Goal: Transaction & Acquisition: Purchase product/service

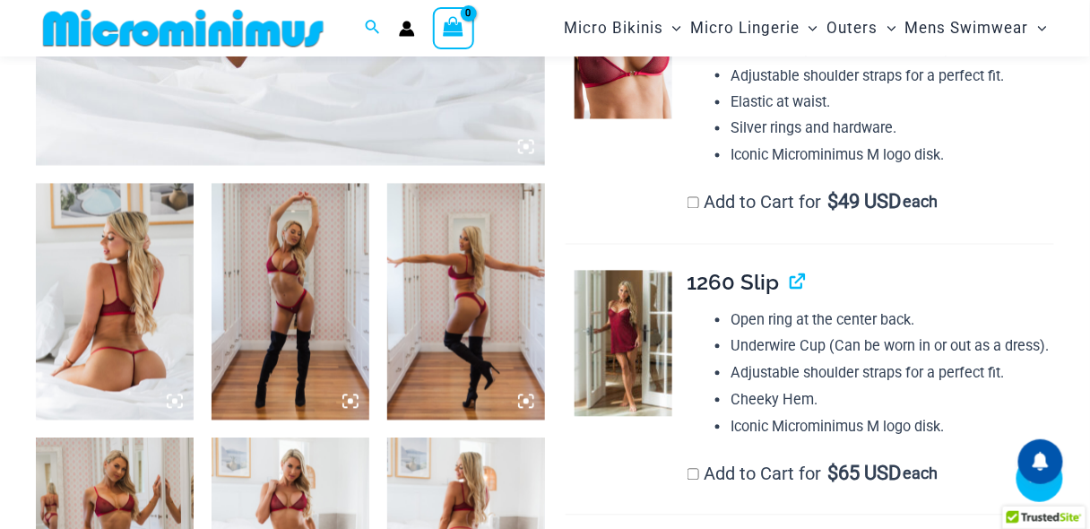
click at [525, 153] on icon at bounding box center [526, 147] width 16 height 16
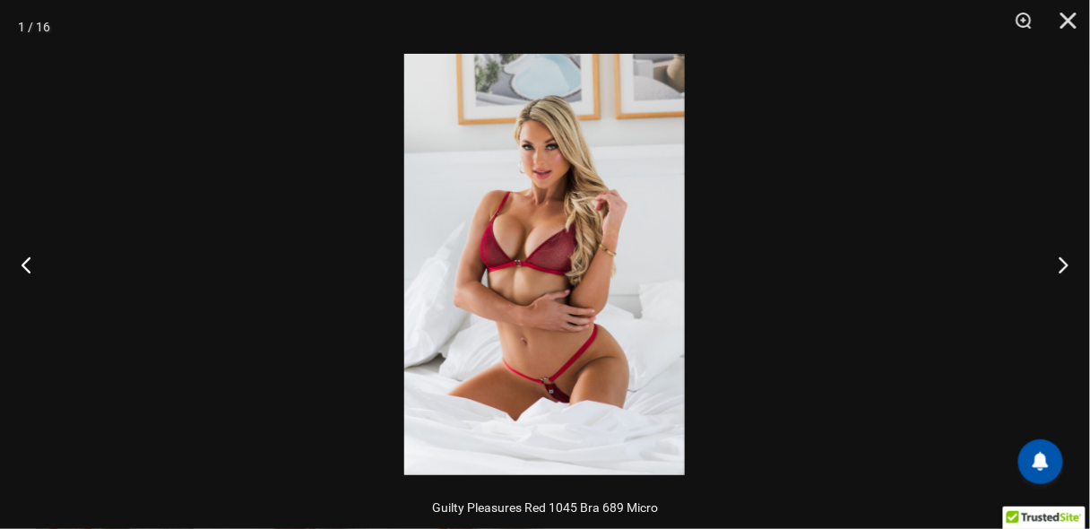
click at [527, 308] on img at bounding box center [544, 264] width 281 height 421
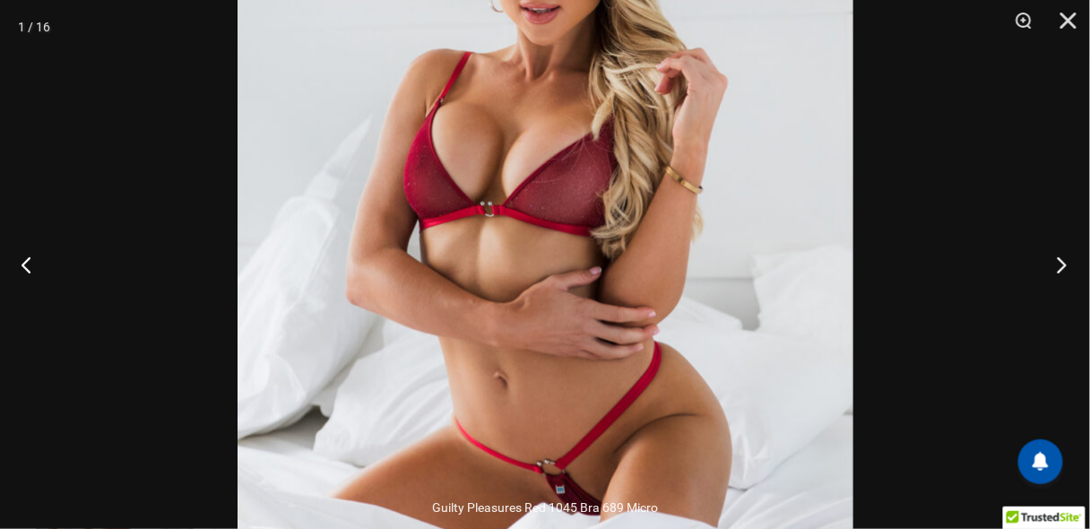
click at [1056, 264] on button "Next" at bounding box center [1056, 265] width 67 height 90
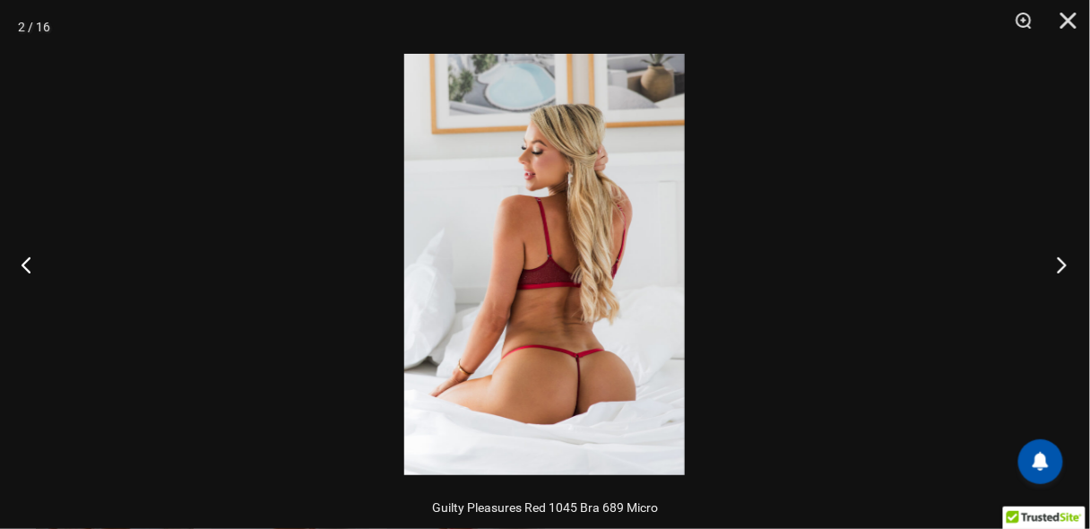
click at [1056, 264] on button "Next" at bounding box center [1056, 265] width 67 height 90
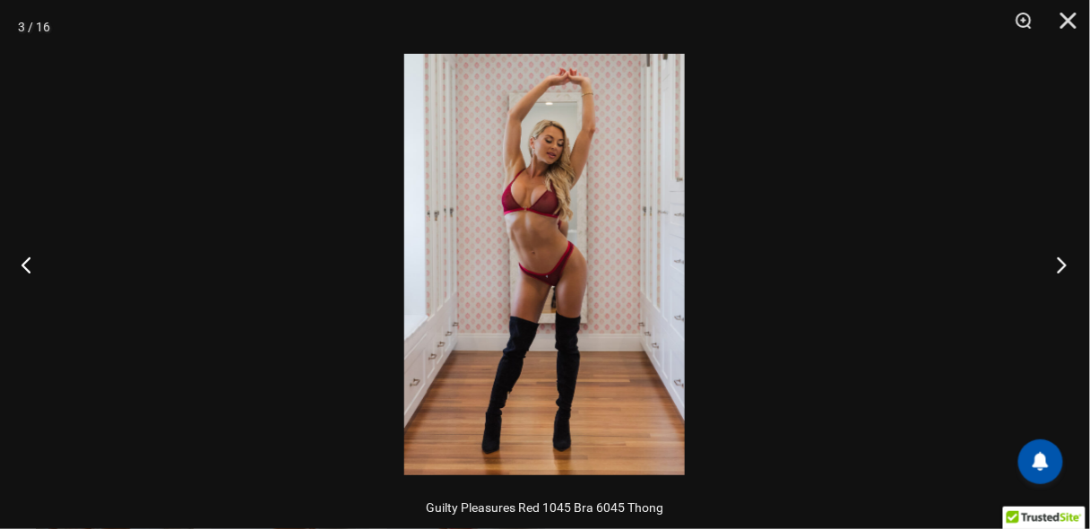
click at [1056, 264] on button "Next" at bounding box center [1056, 265] width 67 height 90
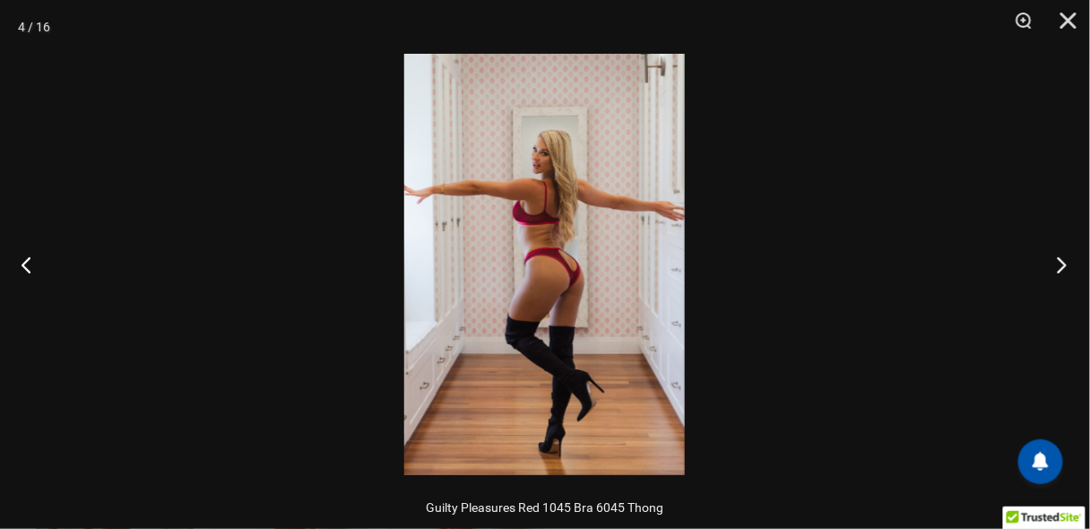
click at [1056, 264] on button "Next" at bounding box center [1056, 265] width 67 height 90
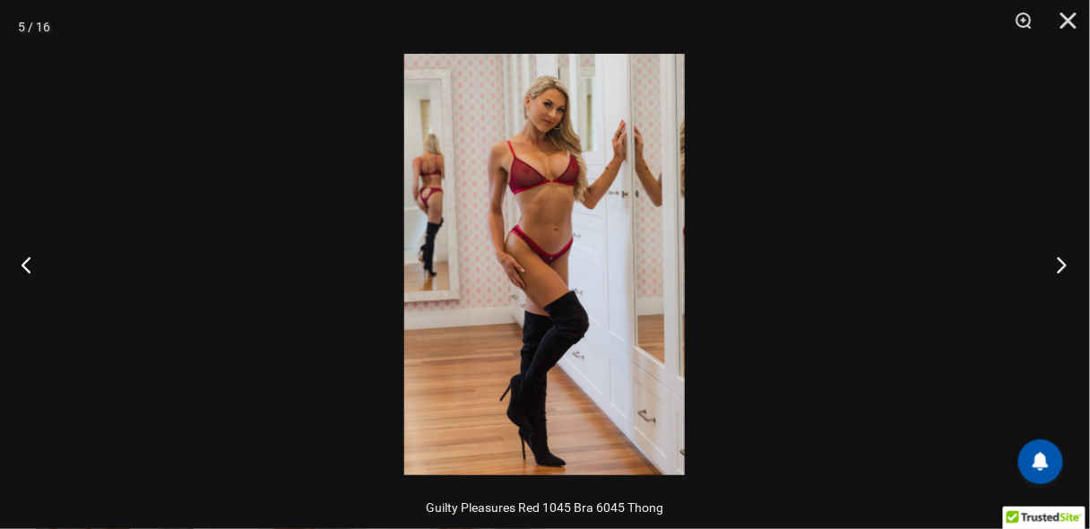
click at [1056, 264] on button "Next" at bounding box center [1056, 265] width 67 height 90
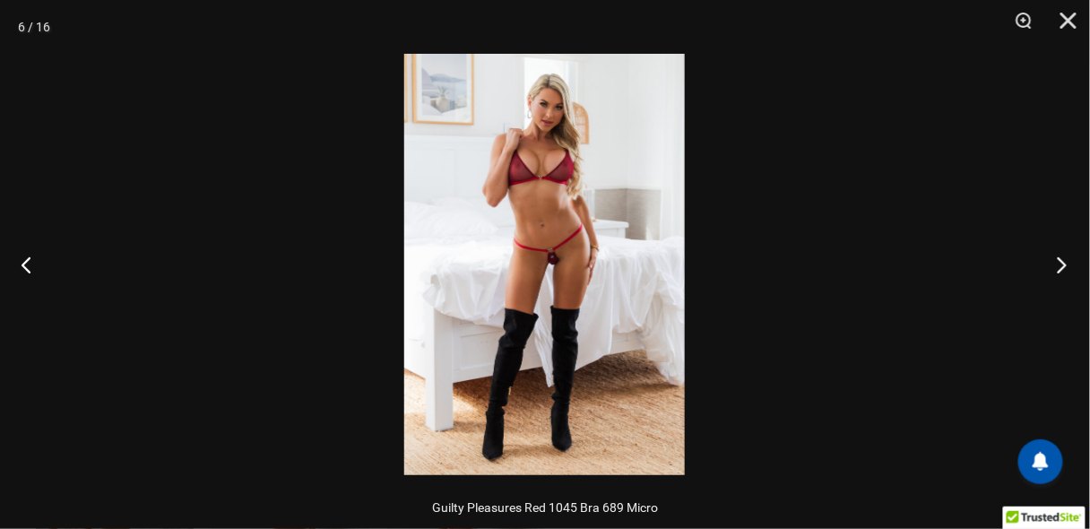
click at [1056, 264] on button "Next" at bounding box center [1056, 265] width 67 height 90
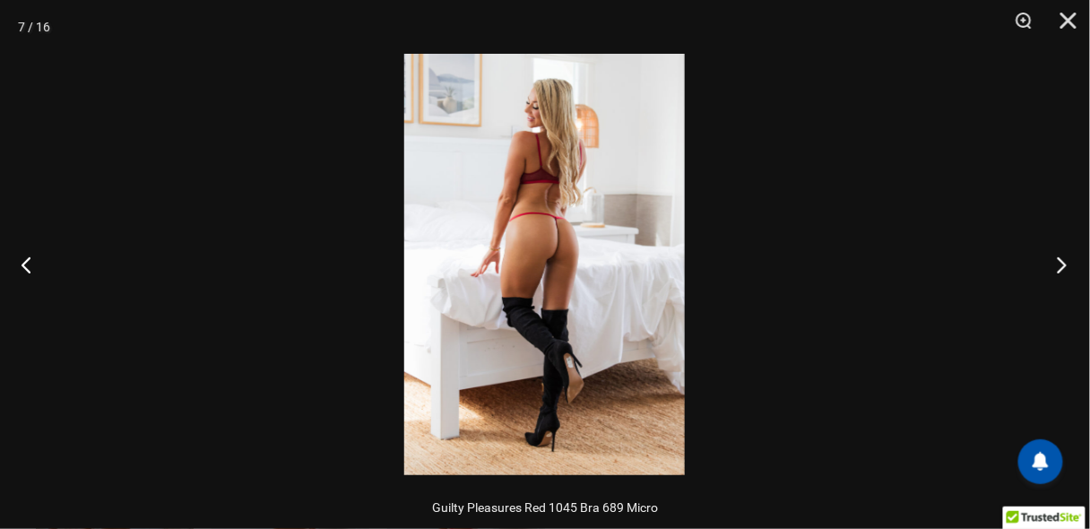
click at [1056, 264] on button "Next" at bounding box center [1056, 265] width 67 height 90
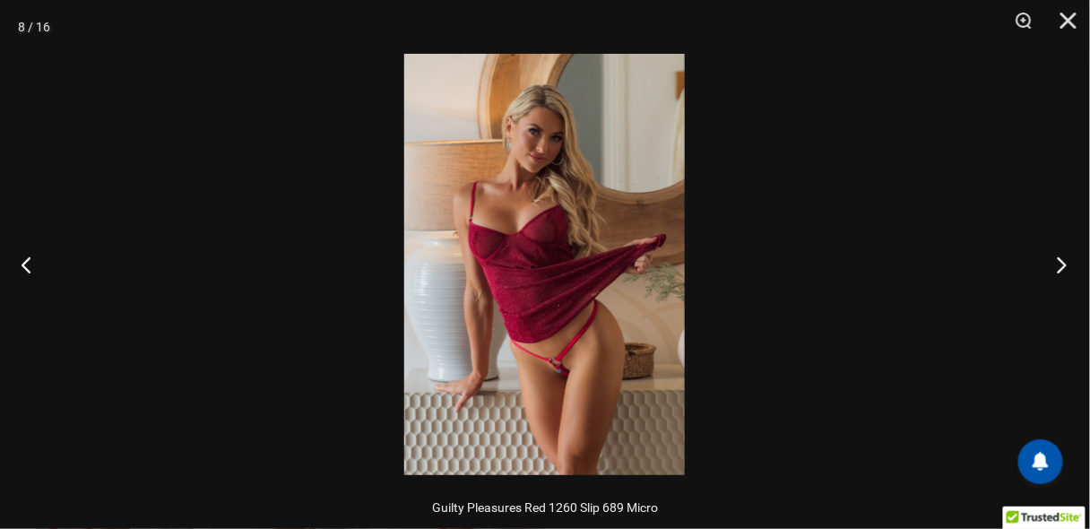
click at [1056, 264] on button "Next" at bounding box center [1056, 265] width 67 height 90
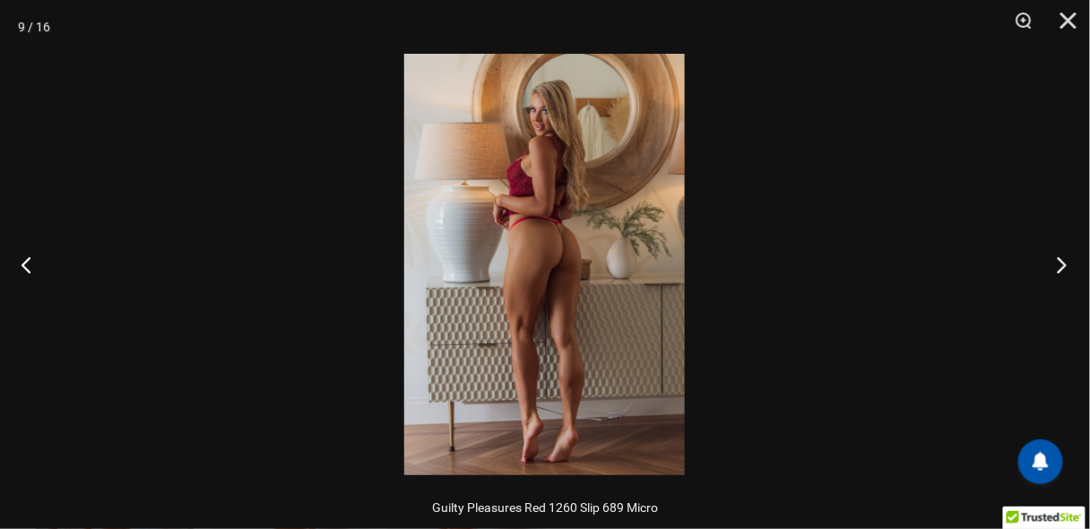
click at [1056, 264] on button "Next" at bounding box center [1056, 265] width 67 height 90
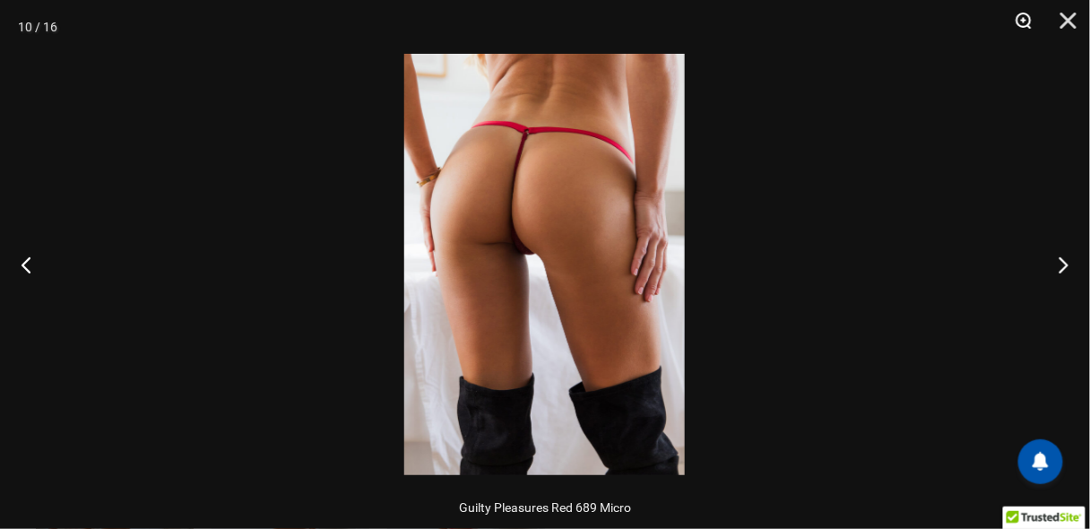
click at [1013, 22] on button "Zoom" at bounding box center [1017, 27] width 45 height 54
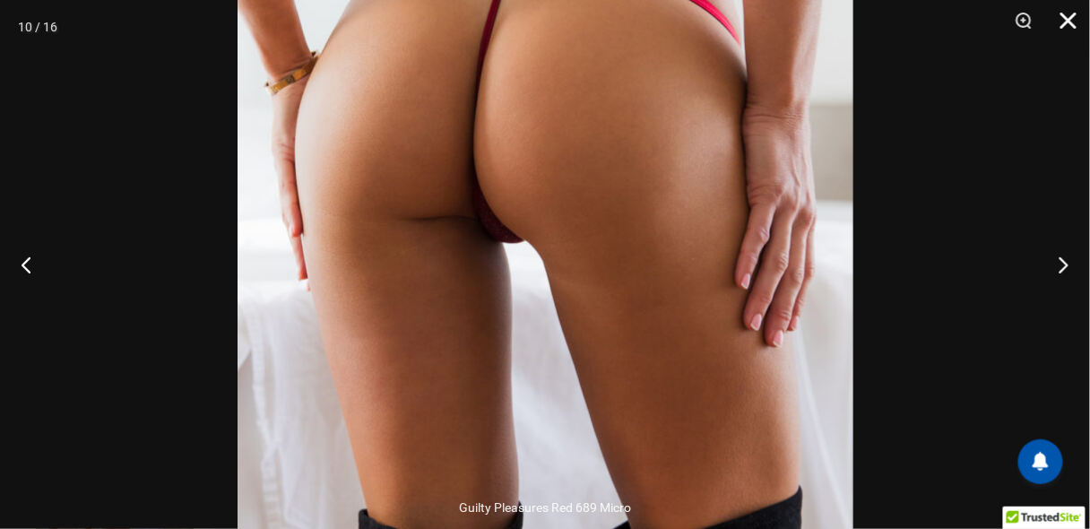
click at [1064, 20] on button "Close" at bounding box center [1062, 27] width 45 height 54
